Goal: Check status: Check status

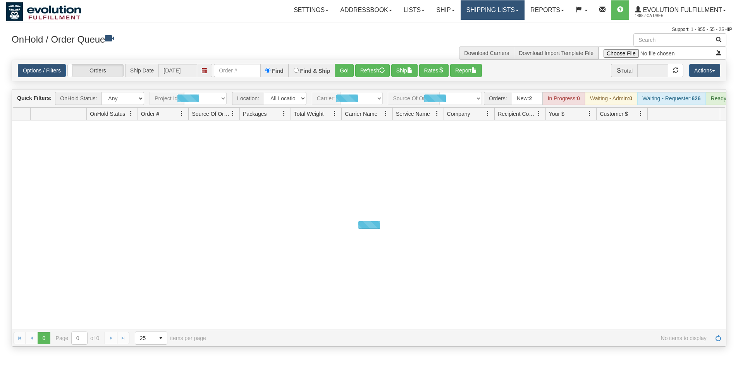
click at [493, 15] on link "Shipping lists" at bounding box center [492, 9] width 64 height 19
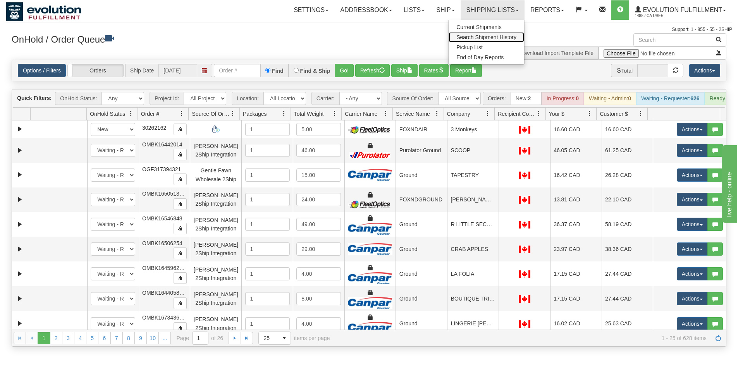
click at [480, 38] on span "Search Shipment History" at bounding box center [486, 37] width 60 height 6
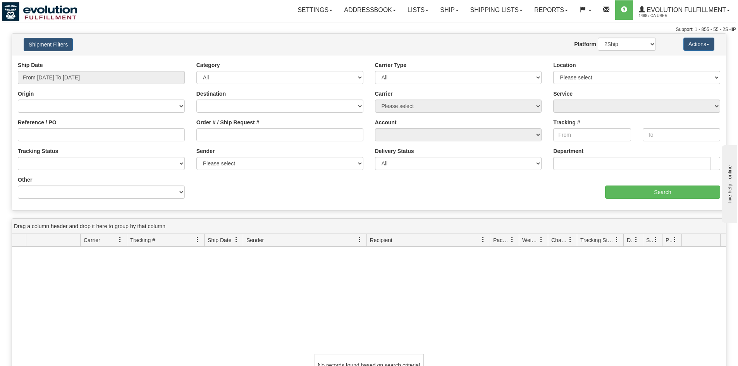
click at [59, 71] on div "Ship Date From 09/07/2025 To 09/08/2025" at bounding box center [101, 72] width 167 height 23
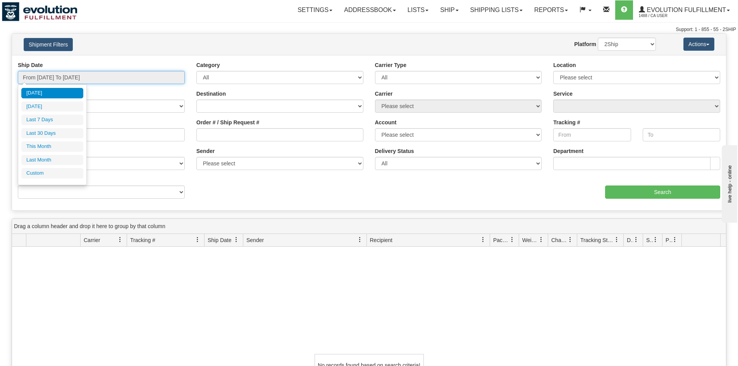
click at [64, 79] on input "From 09/07/2025 To 09/08/2025" at bounding box center [101, 77] width 167 height 13
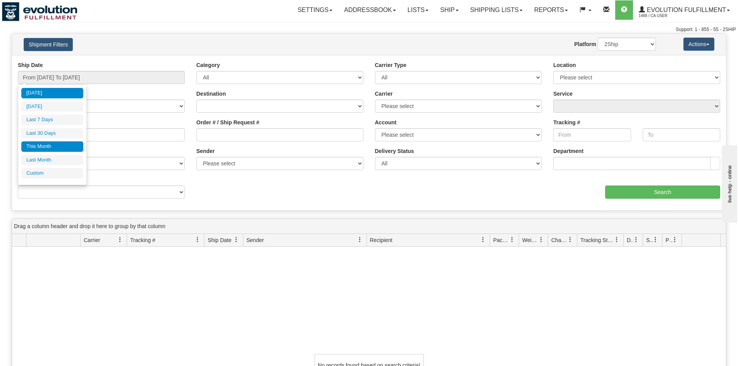
click at [40, 149] on li "This Month" at bounding box center [52, 146] width 62 height 10
type input "From 09/01/2025 To 09/30/2025"
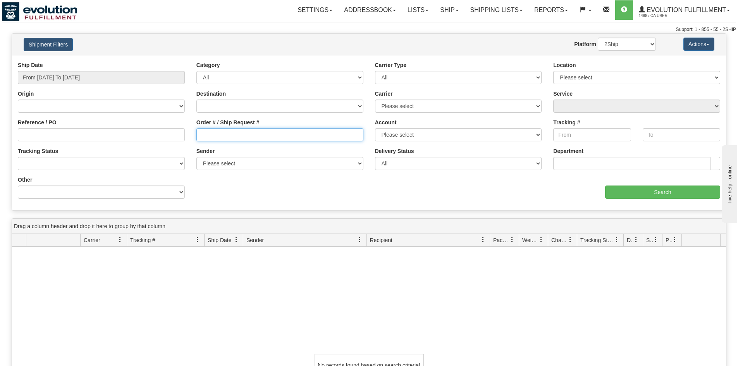
click at [221, 128] on input "Order # / Ship Request #" at bounding box center [279, 134] width 167 height 13
paste input "W012590"
type input "W012590"
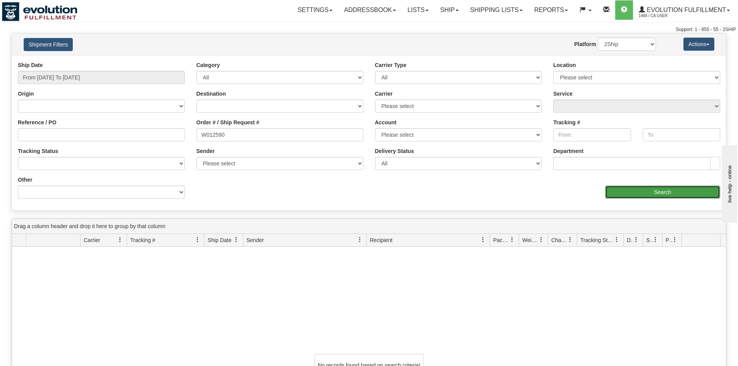
click at [627, 187] on input "Search" at bounding box center [662, 191] width 115 height 13
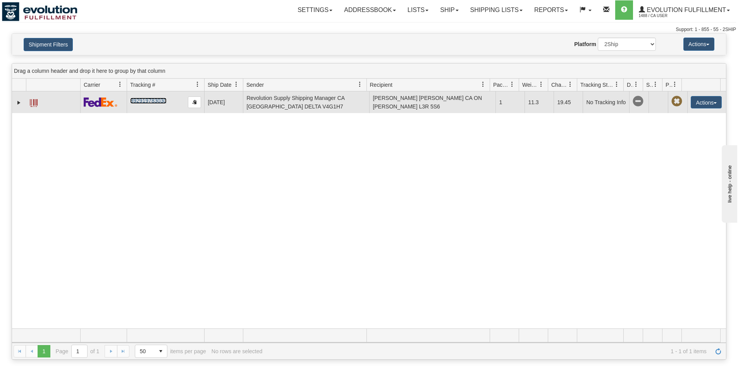
drag, startPoint x: 153, startPoint y: 98, endPoint x: 143, endPoint y: 102, distance: 11.0
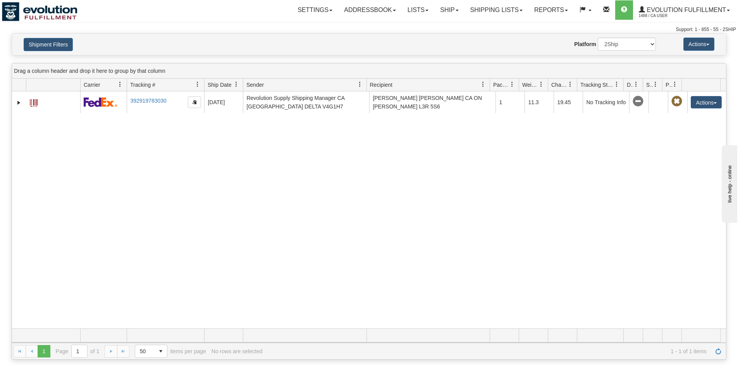
click at [460, 184] on div "31579733 1488 392919783030 09/05/2025 09/05/2025 07:22:04 PM Revolution Supply …" at bounding box center [369, 209] width 714 height 237
click at [604, 207] on div "31579733 1488 392919783030 09/05/2025 09/05/2025 07:22:04 PM Revolution Supply …" at bounding box center [369, 209] width 714 height 237
click at [472, 190] on div "31579733 1488 392919783030 09/05/2025 09/05/2025 07:22:04 PM Revolution Supply …" at bounding box center [369, 209] width 714 height 237
click at [477, 245] on div "31579733 1488 392919783030 09/05/2025 09/05/2025 07:22:04 PM Revolution Supply …" at bounding box center [369, 209] width 714 height 237
click at [429, 121] on div "31579733 1488 392919783030 09/05/2025 09/05/2025 07:22:04 PM Revolution Supply …" at bounding box center [369, 209] width 714 height 237
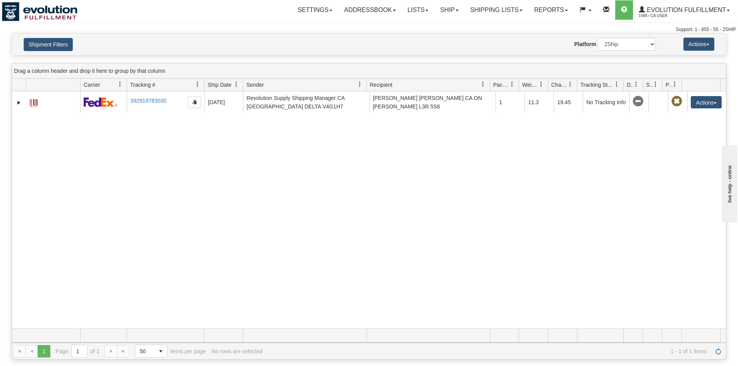
click at [304, 198] on div "31579733 1488 392919783030 09/05/2025 09/05/2025 07:22:04 PM Revolution Supply …" at bounding box center [369, 209] width 714 height 237
